Goal: Information Seeking & Learning: Learn about a topic

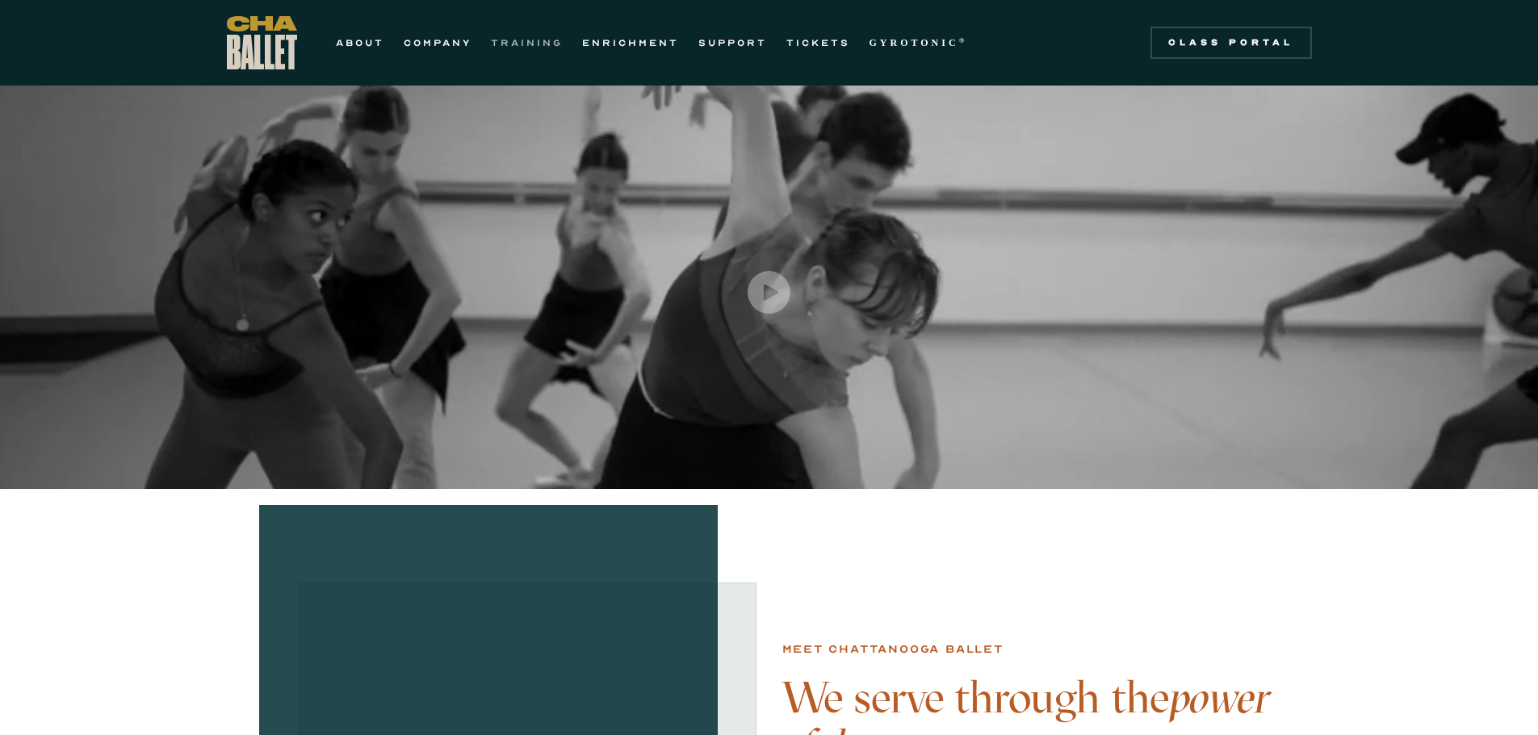
click at [533, 51] on link "TRAINING" at bounding box center [527, 42] width 72 height 19
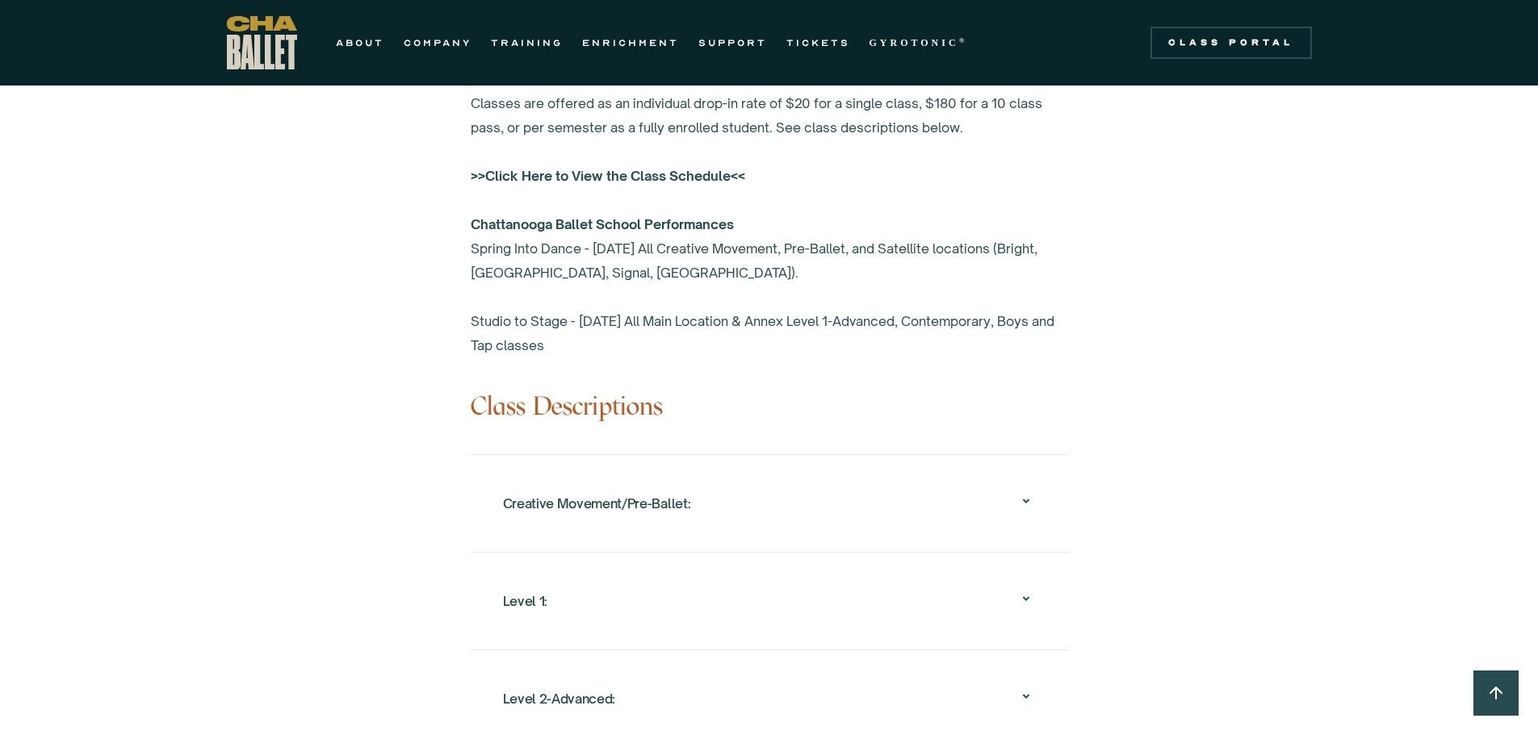
scroll to position [1695, 0]
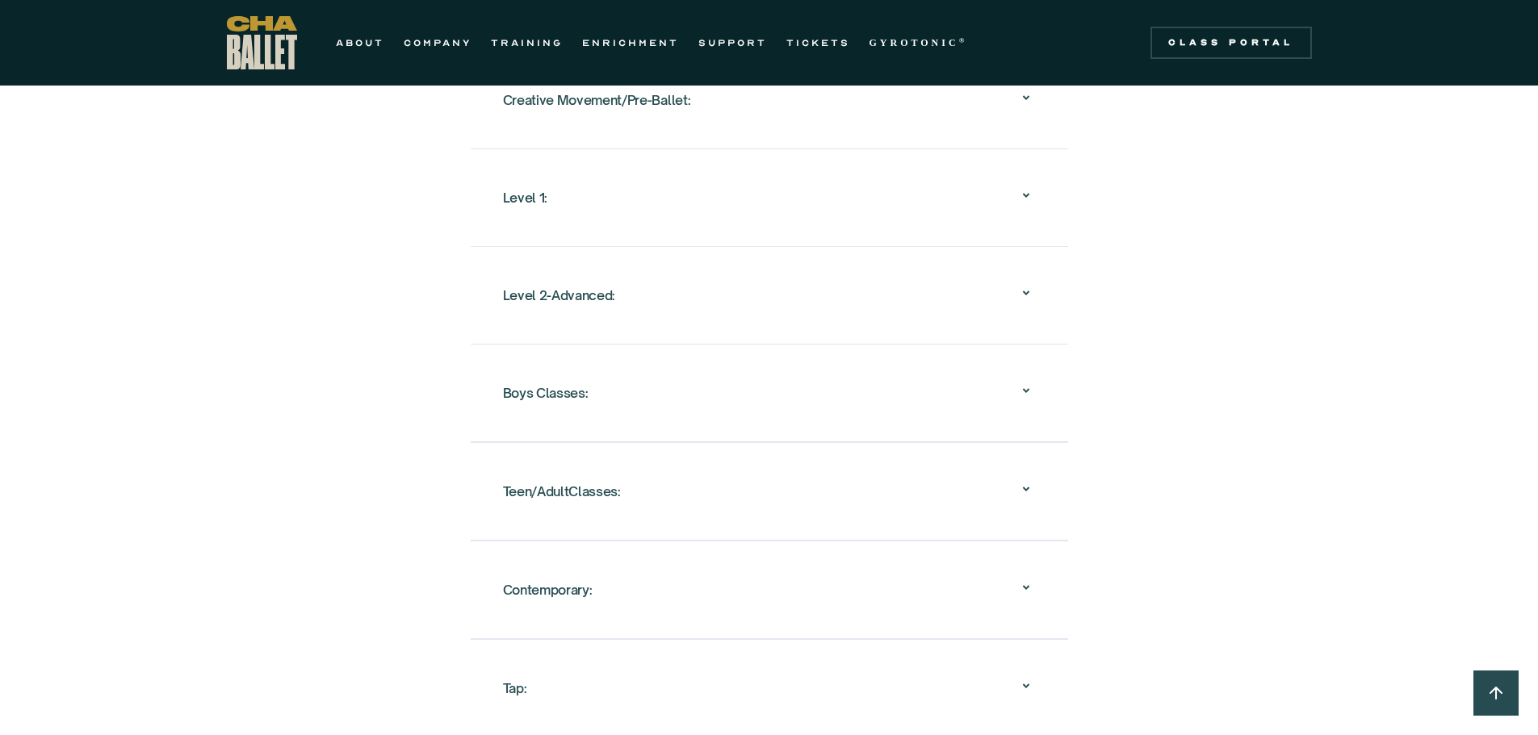
click at [603, 184] on div "Level 1:" at bounding box center [769, 198] width 533 height 52
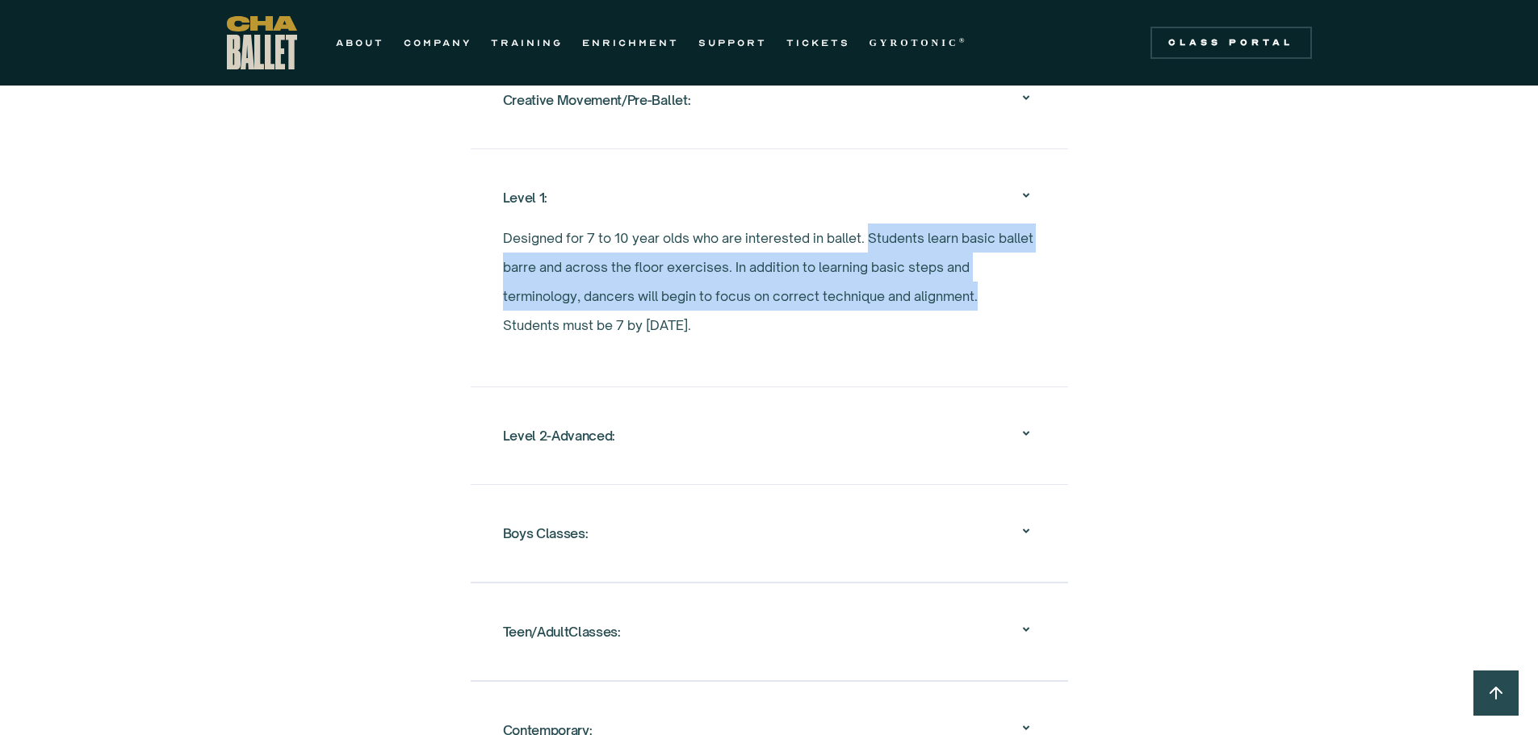
drag, startPoint x: 869, startPoint y: 216, endPoint x: 989, endPoint y: 266, distance: 129.8
click at [989, 266] on p "Designed for 7 to 10 year olds who are interested in ballet. Students learn bas…" at bounding box center [769, 282] width 533 height 116
copy p "Students learn basic ballet barre and across the floor exercises. In addition t…"
